Goal: Find specific page/section: Find specific page/section

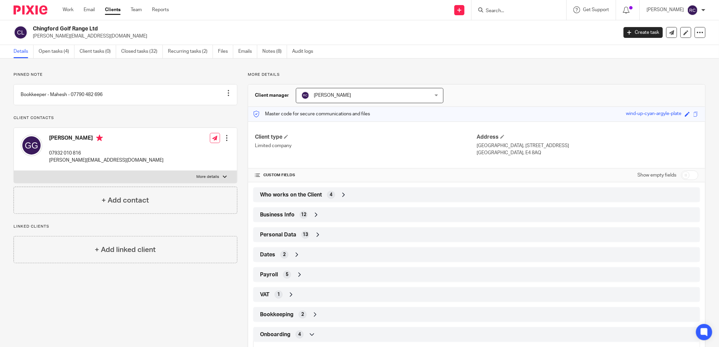
scroll to position [71, 0]
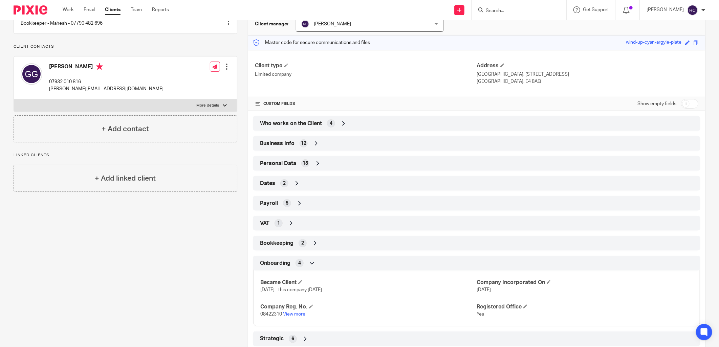
click at [505, 10] on input "Search" at bounding box center [515, 11] width 61 height 6
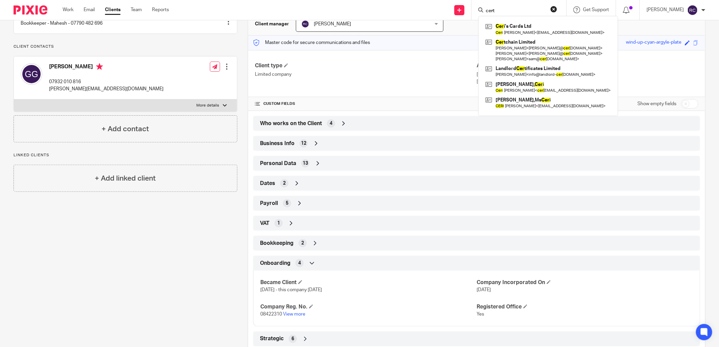
type input "cert"
click button "submit" at bounding box center [0, 0] width 0 height 0
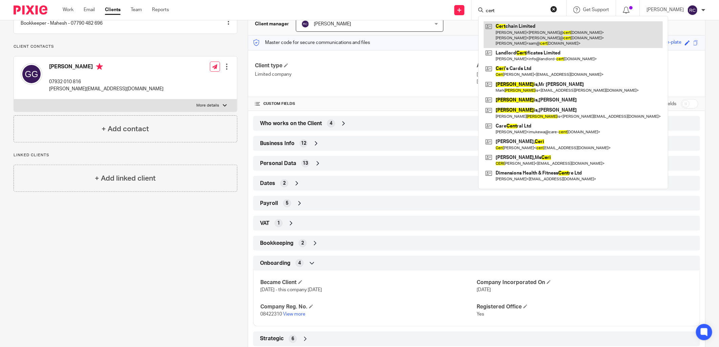
click at [517, 26] on link at bounding box center [573, 34] width 179 height 27
click at [525, 28] on link at bounding box center [573, 34] width 179 height 27
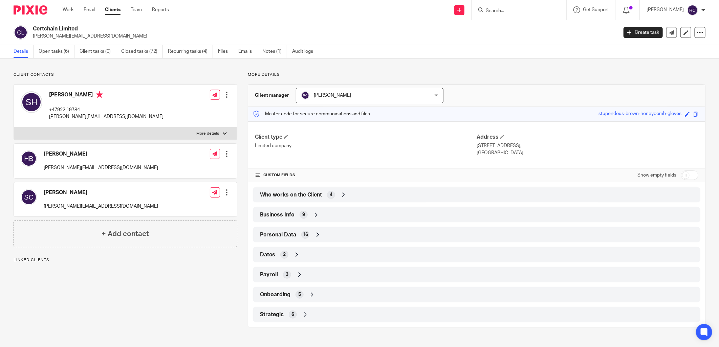
click at [281, 294] on span "Onboarding" at bounding box center [275, 294] width 30 height 7
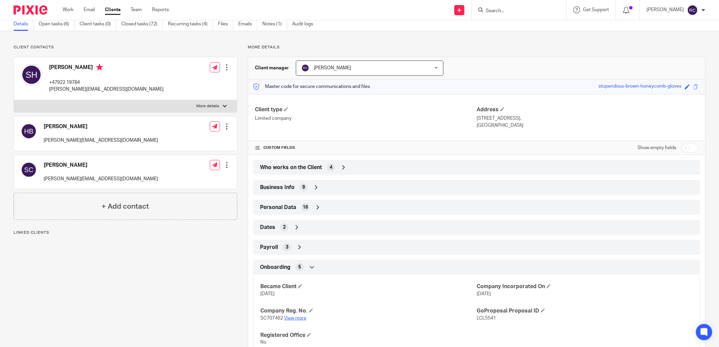
scroll to position [74, 0]
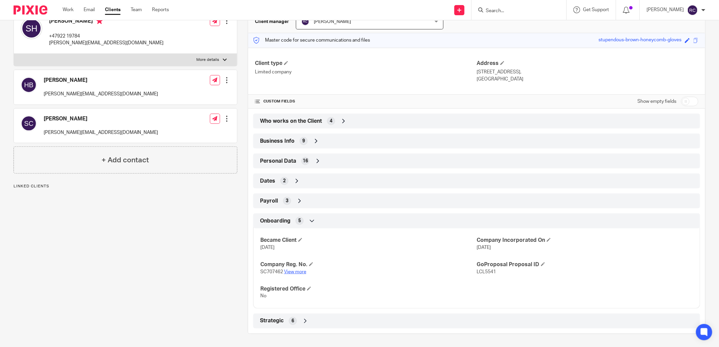
click at [290, 272] on link "View more" at bounding box center [295, 272] width 22 height 5
